Goal: Navigation & Orientation: Understand site structure

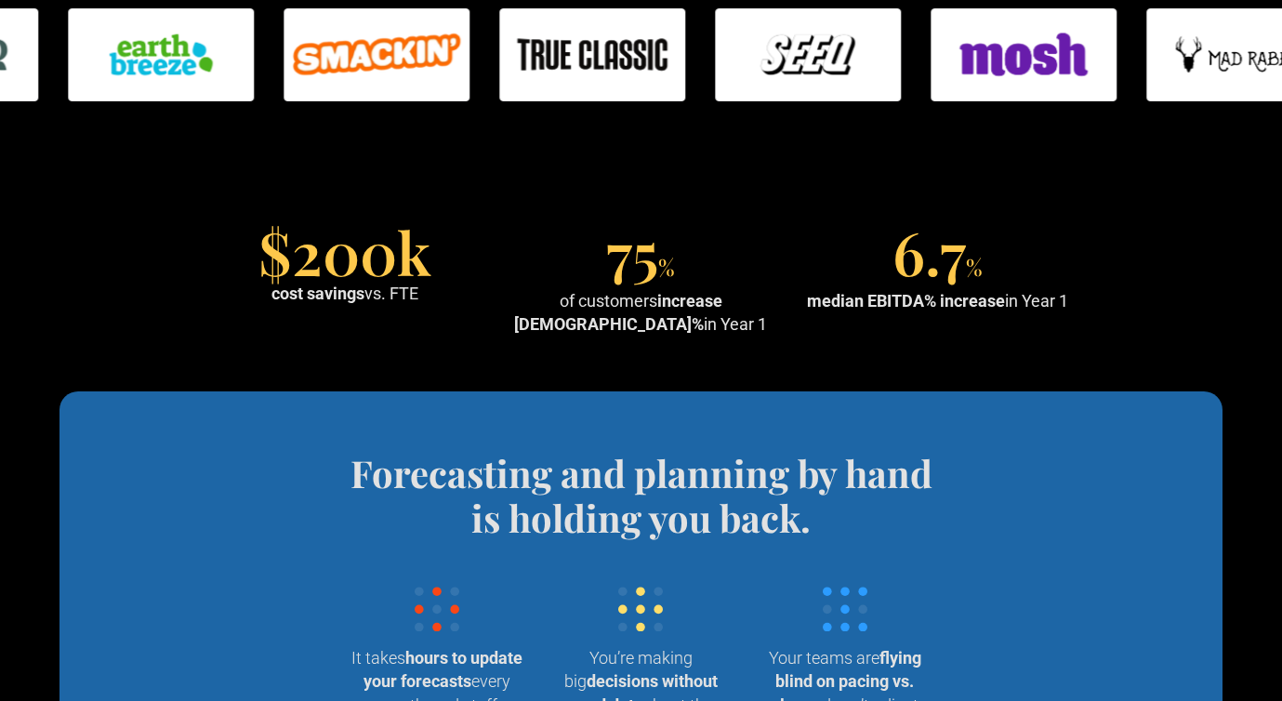
scroll to position [1514, 0]
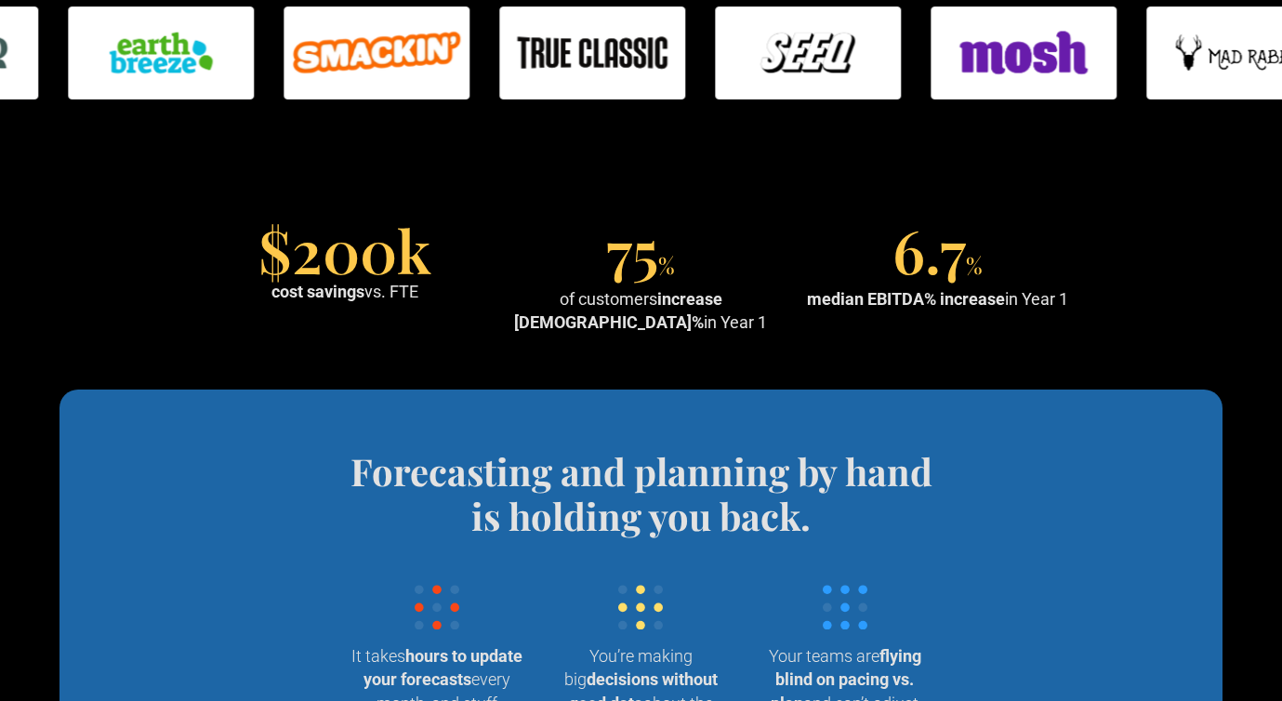
click at [464, 211] on section "$200k cost savings vs. FTE 75 % of customers increase EBITDA% in Year 1 6.7 % m…" at bounding box center [641, 281] width 1282 height 218
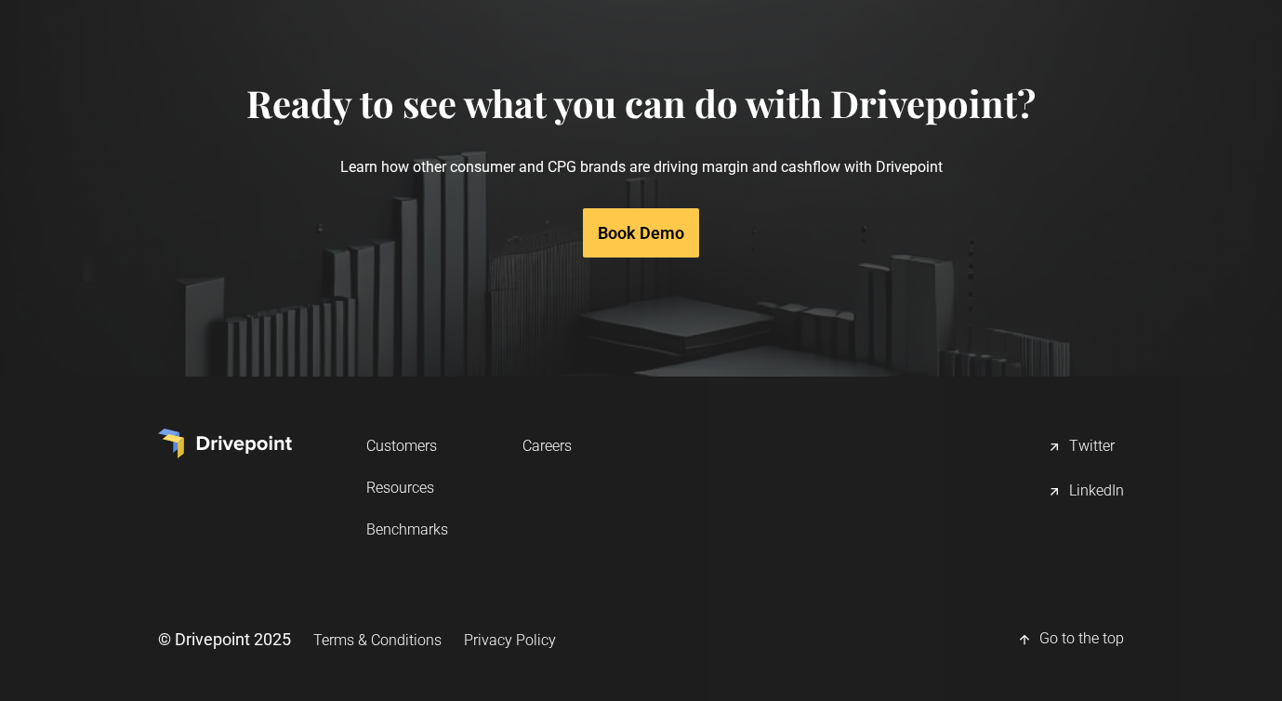
scroll to position [8969, 0]
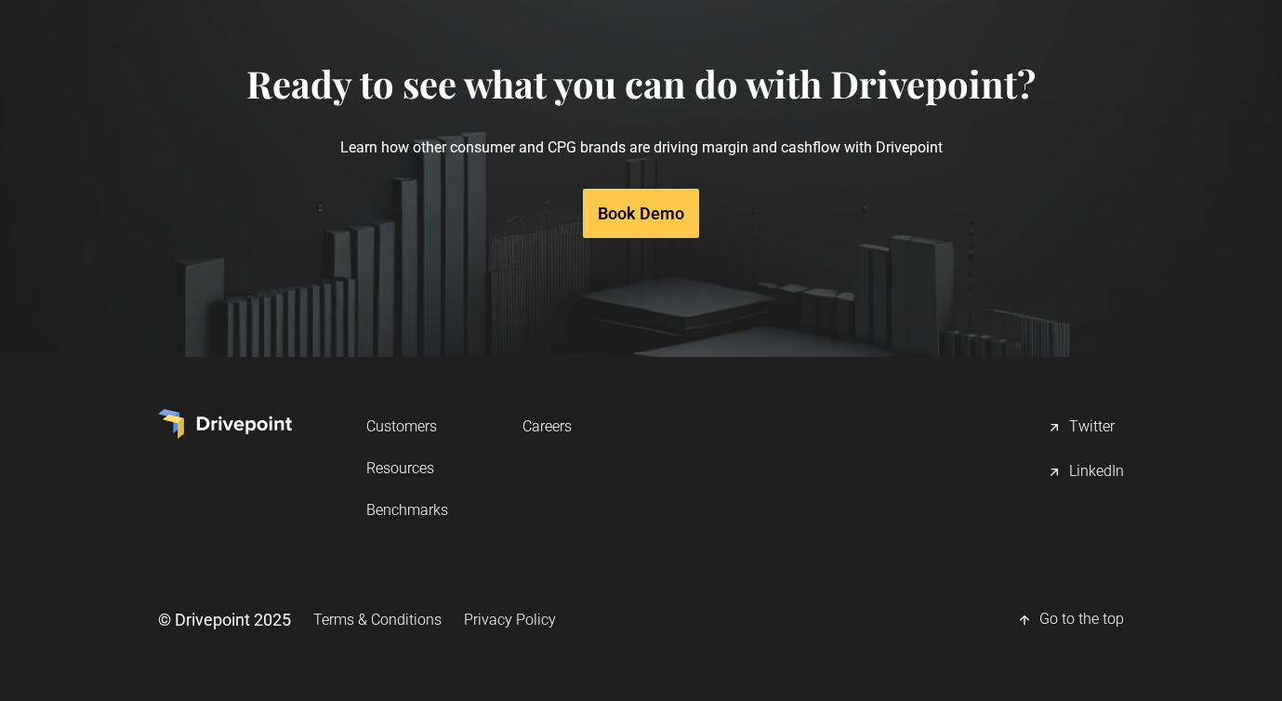
click at [548, 424] on link "Careers" at bounding box center [547, 426] width 49 height 34
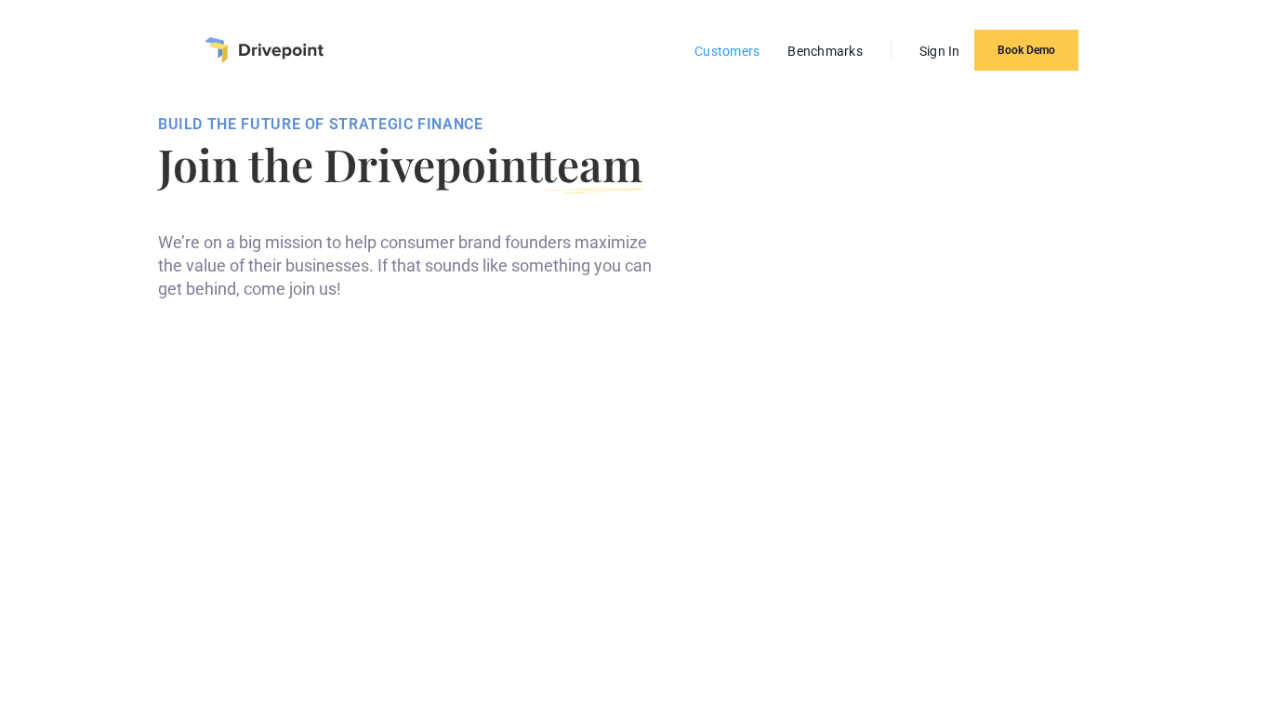
click at [736, 50] on link "Customers" at bounding box center [727, 51] width 84 height 24
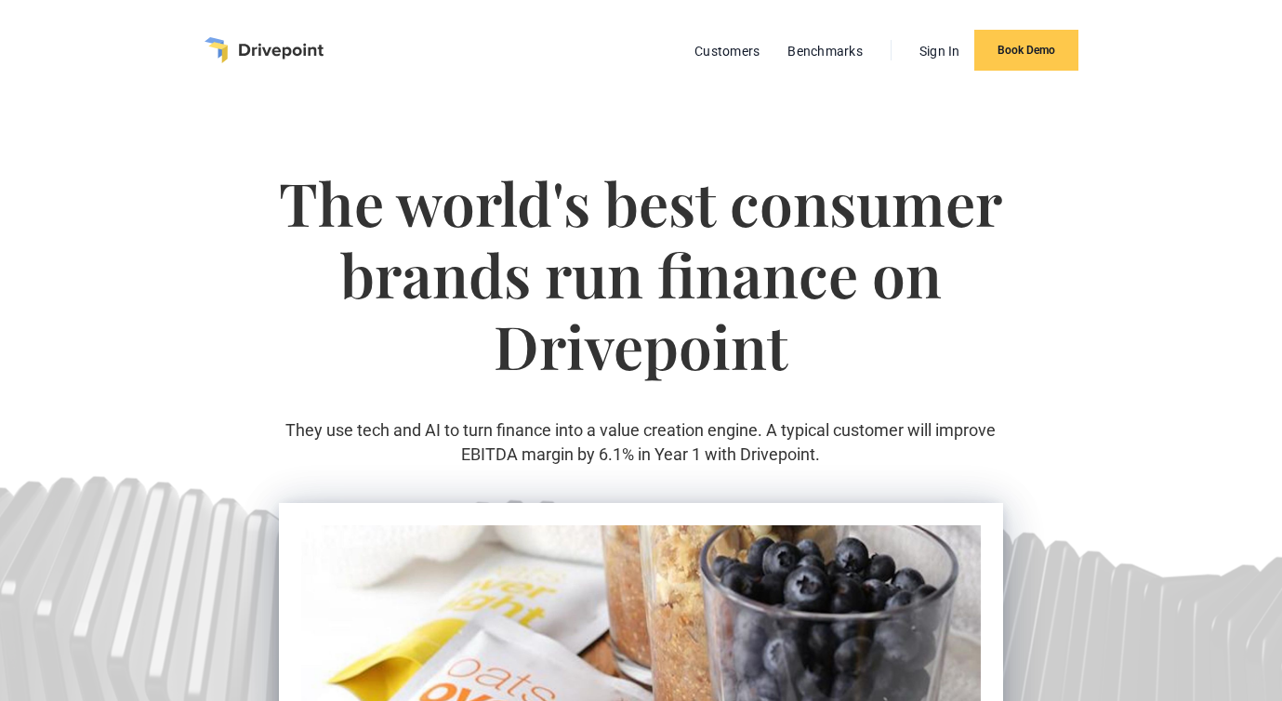
click at [281, 49] on img "home" at bounding box center [264, 50] width 119 height 26
